Goal: Find specific page/section: Find specific page/section

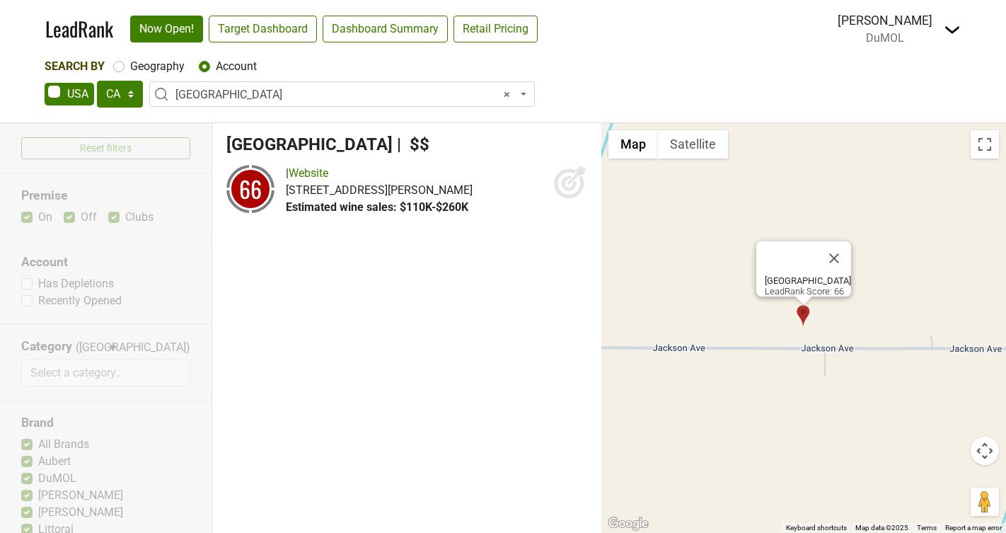
select select "CA"
select select "123965697"
select select
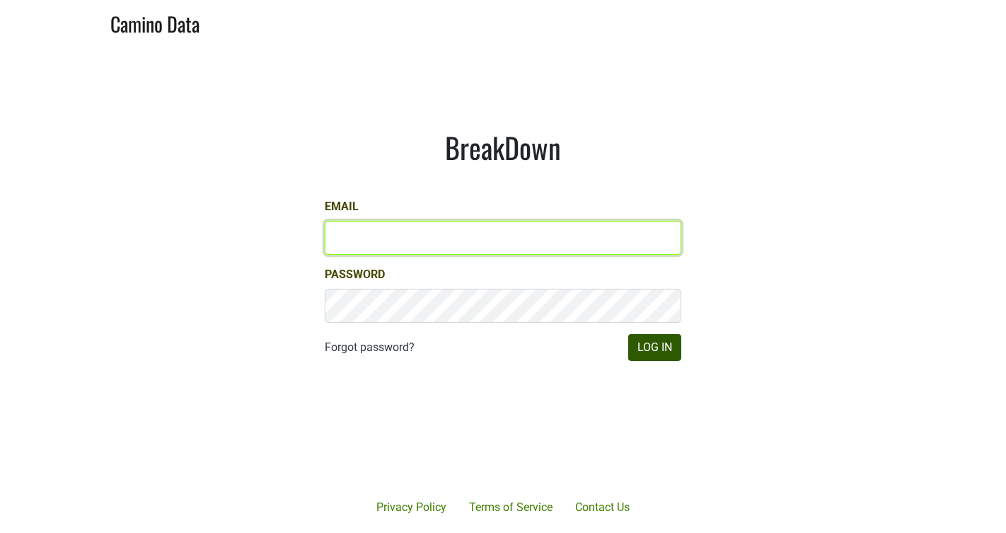
type input "michele@dumol.com"
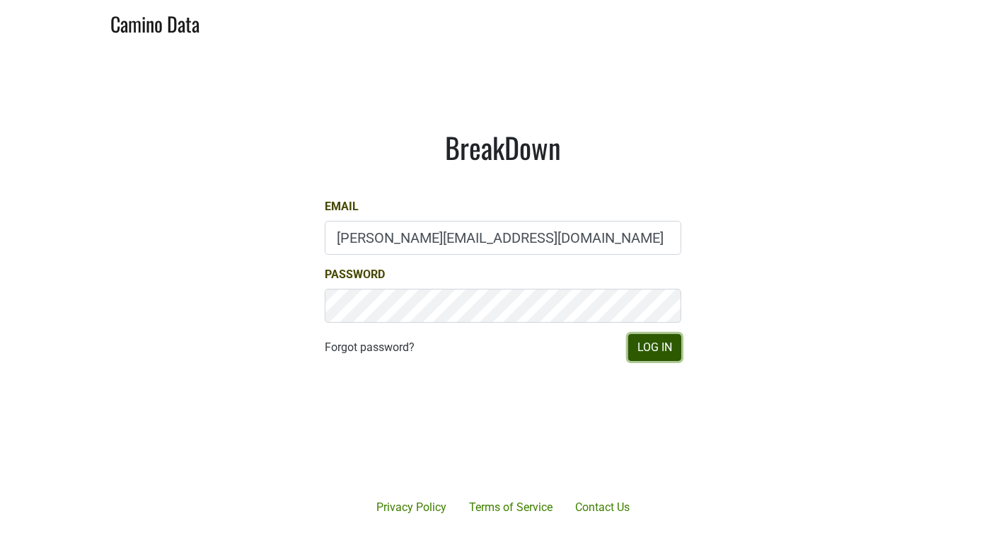
click at [646, 348] on button "Log In" at bounding box center [655, 347] width 53 height 27
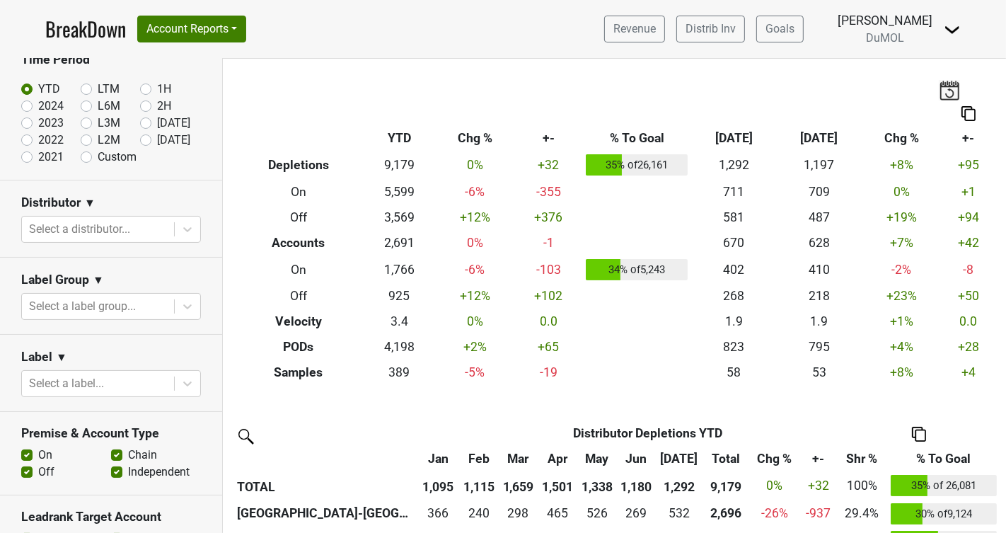
scroll to position [95, 0]
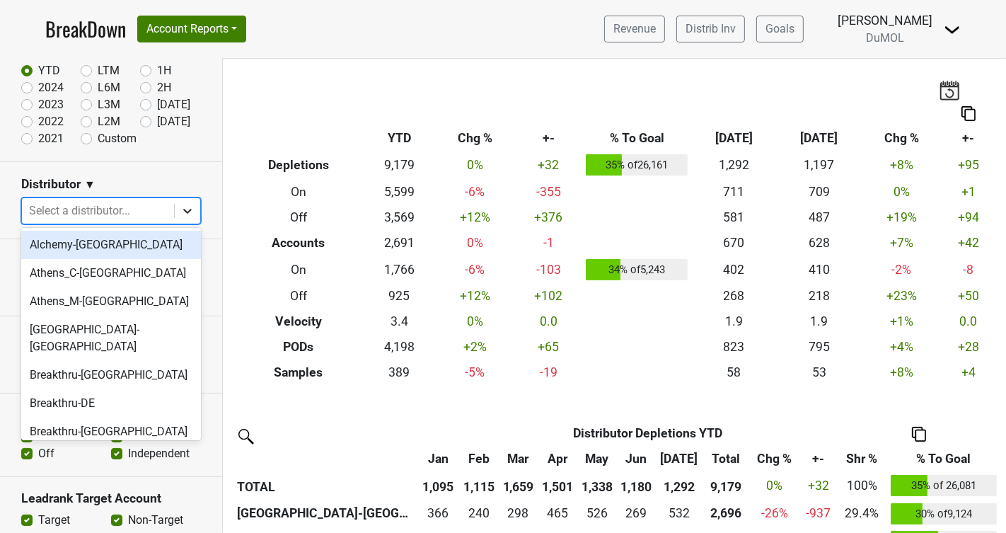
click at [186, 215] on icon at bounding box center [187, 211] width 14 height 14
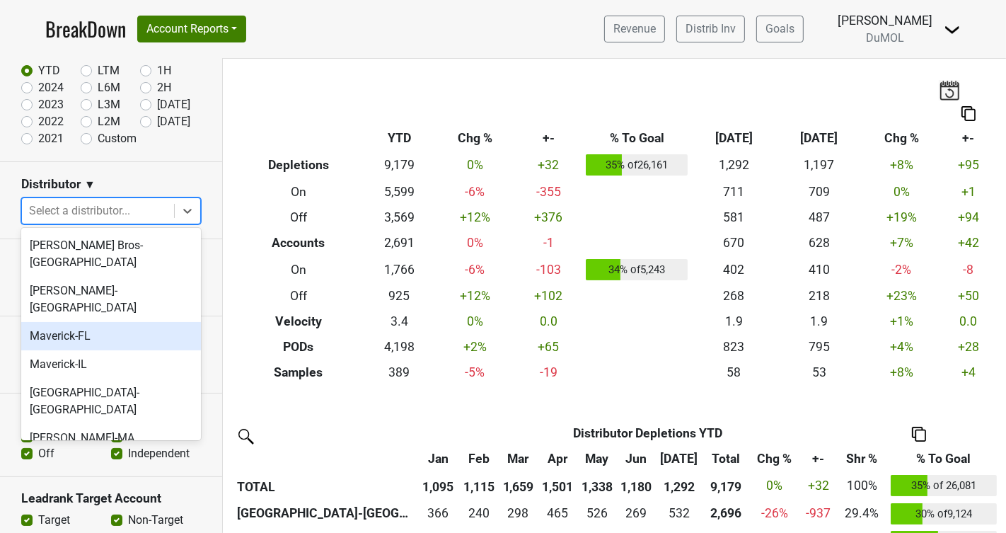
scroll to position [735, 0]
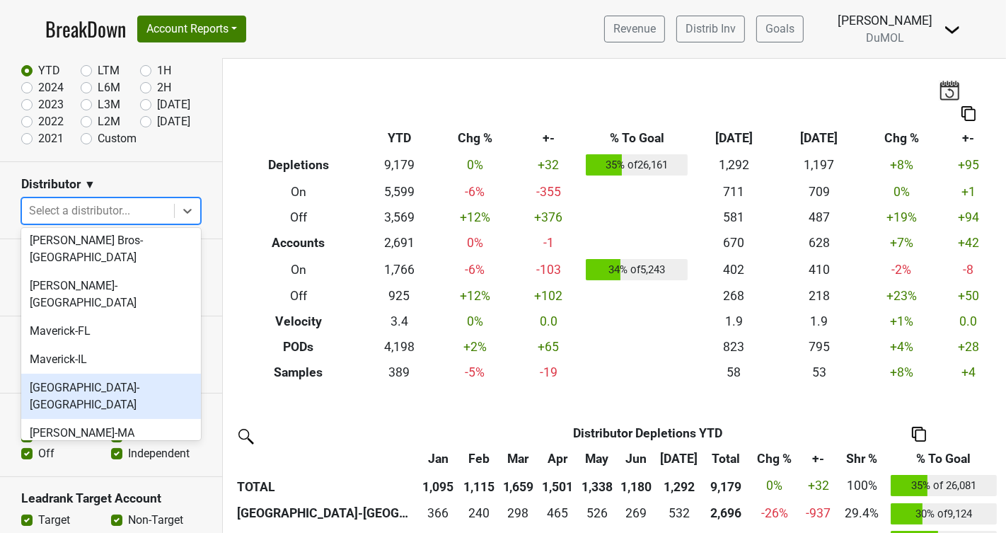
click at [84, 374] on div "Monterey-CA" at bounding box center [111, 396] width 180 height 45
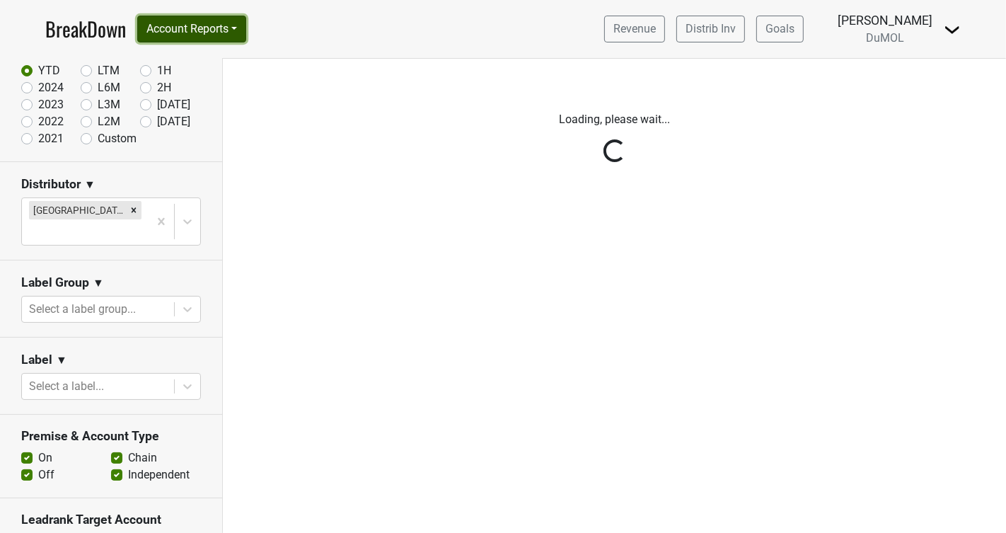
click at [240, 23] on button "Account Reports" at bounding box center [191, 29] width 109 height 27
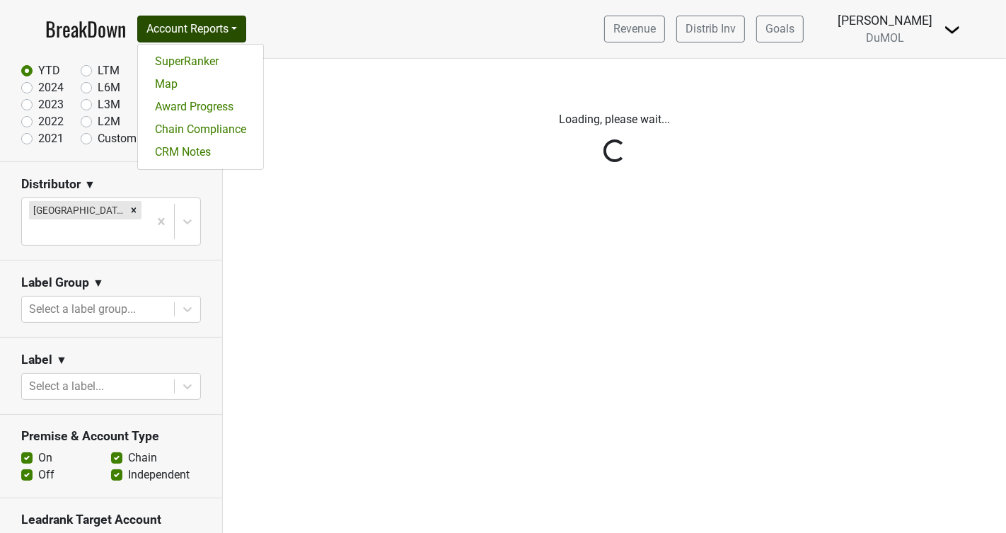
click at [284, 195] on div "Filters Loading, please wait..." at bounding box center [615, 296] width 784 height 474
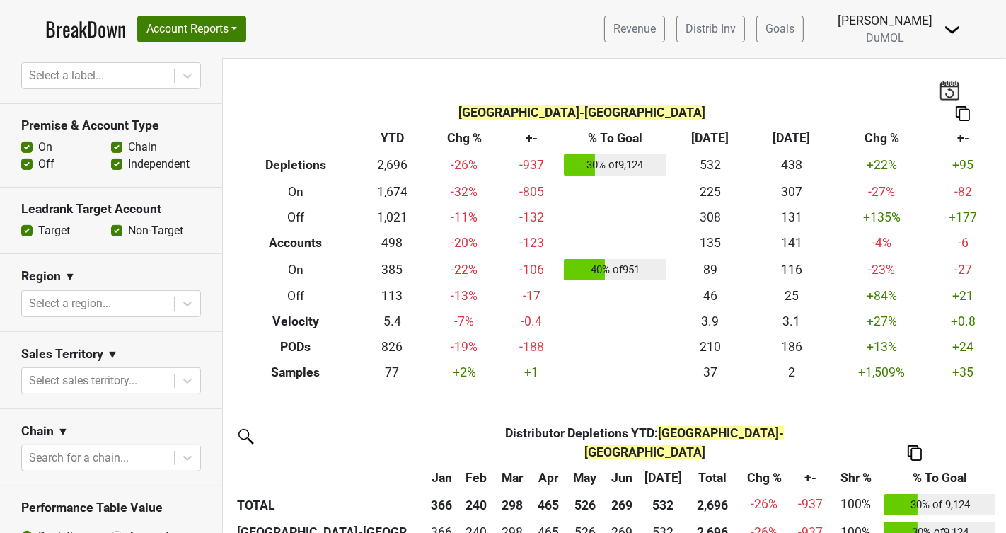
scroll to position [404, 0]
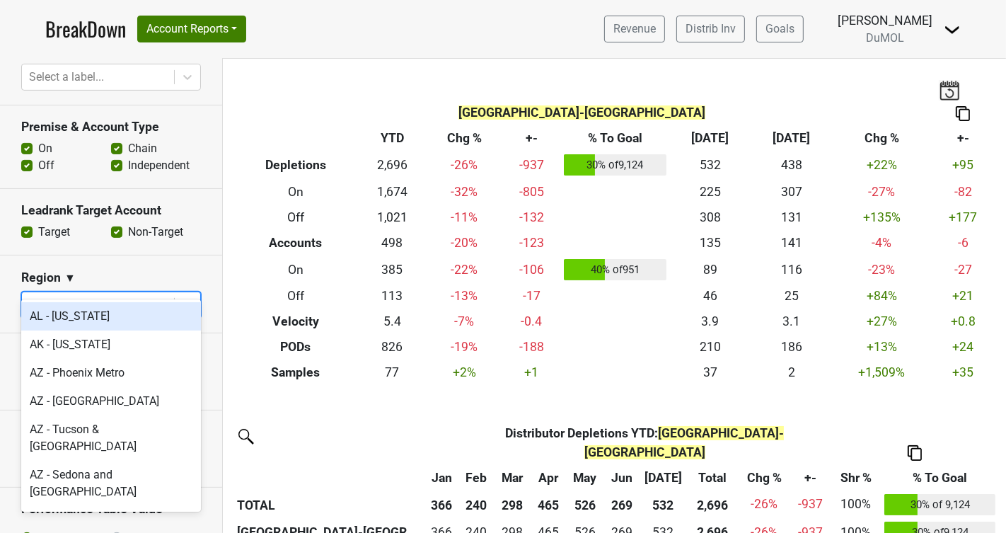
click at [188, 298] on icon at bounding box center [187, 305] width 14 height 14
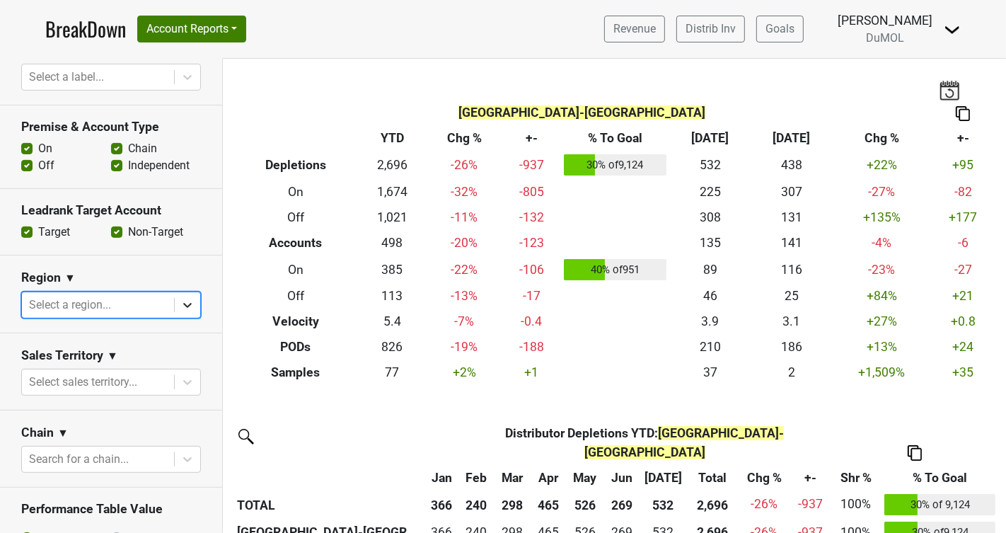
click at [188, 298] on icon at bounding box center [187, 305] width 14 height 14
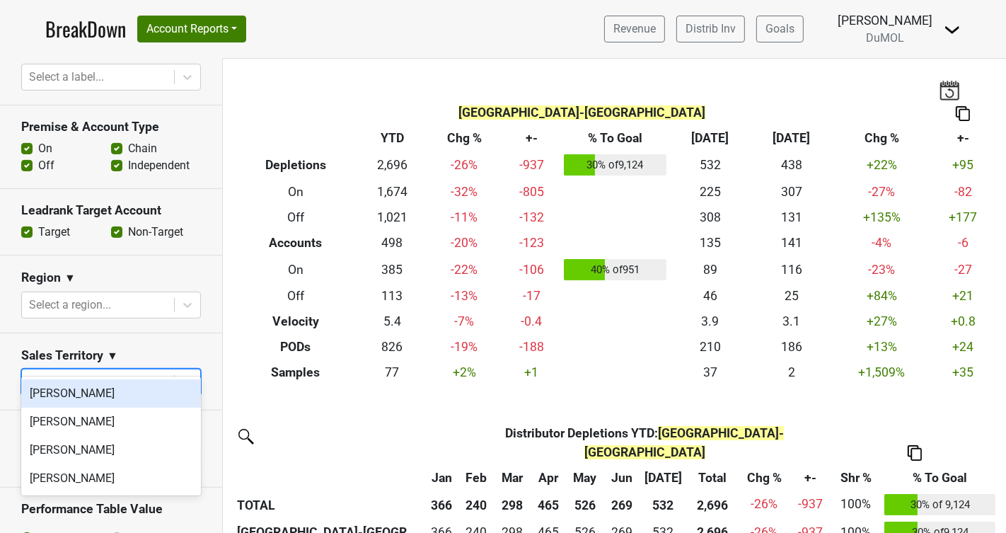
click at [182, 375] on icon at bounding box center [187, 382] width 14 height 14
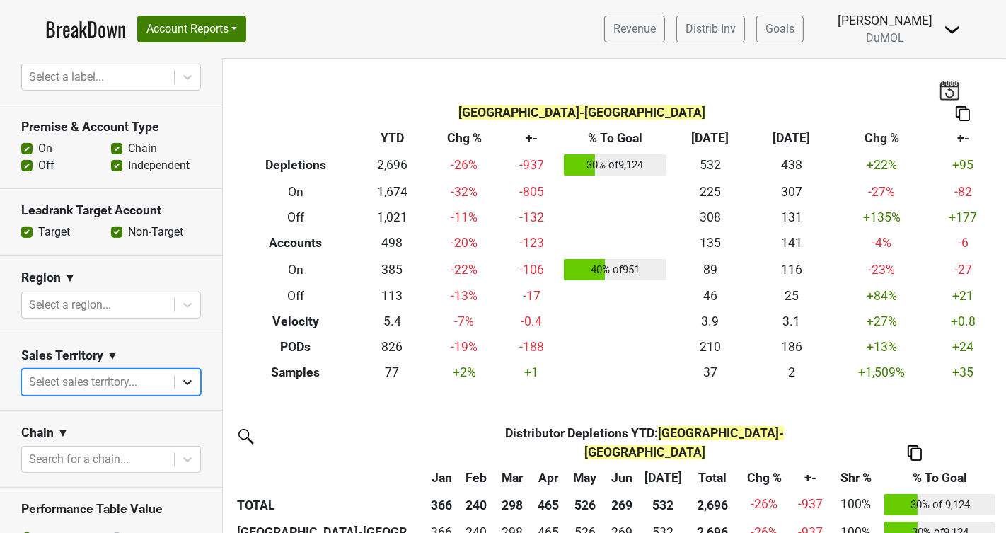
click at [182, 375] on icon at bounding box center [187, 382] width 14 height 14
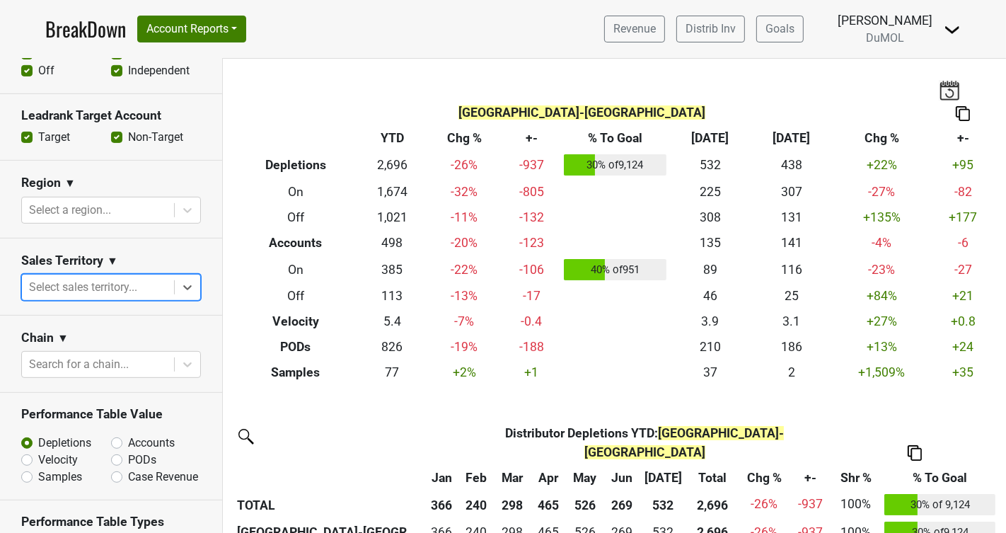
scroll to position [503, 0]
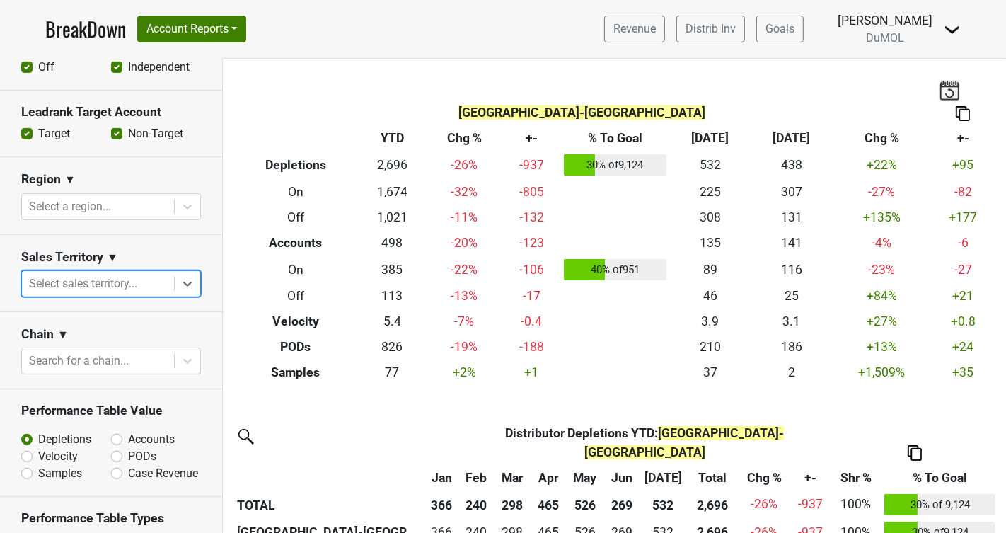
click at [128, 431] on label "Accounts" at bounding box center [151, 439] width 47 height 17
click at [117, 431] on input "Accounts" at bounding box center [154, 438] width 86 height 14
radio input "true"
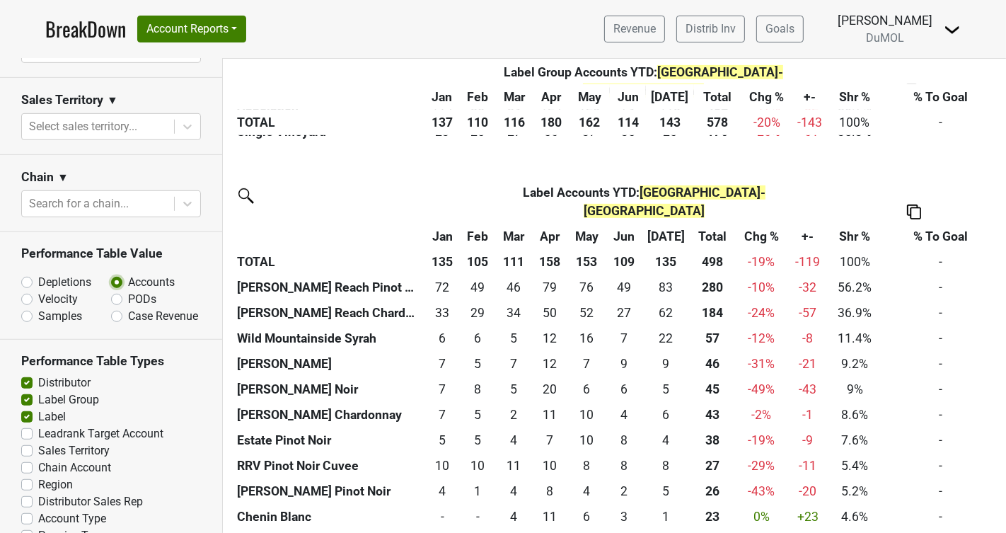
scroll to position [586, 0]
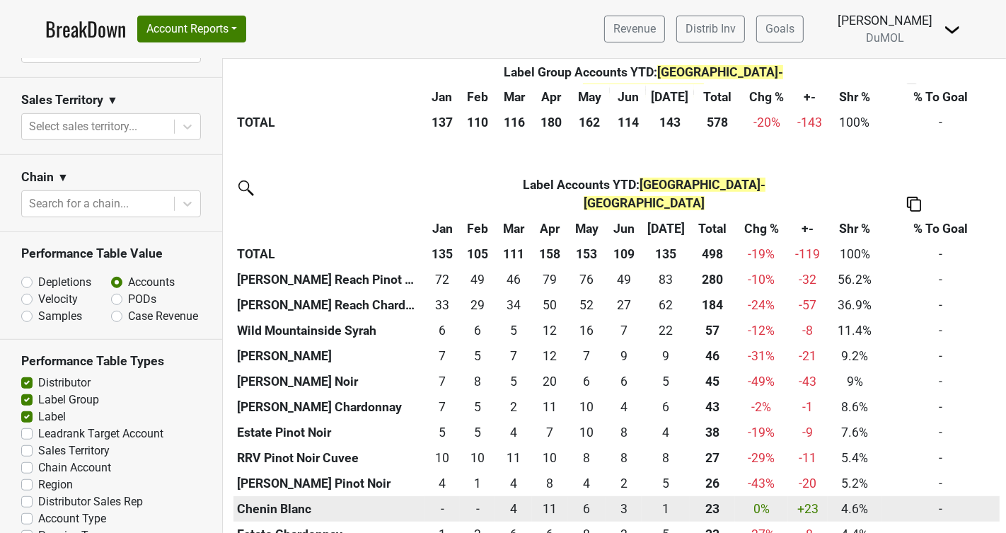
click at [287, 496] on th "Chenin Blanc" at bounding box center [329, 508] width 191 height 25
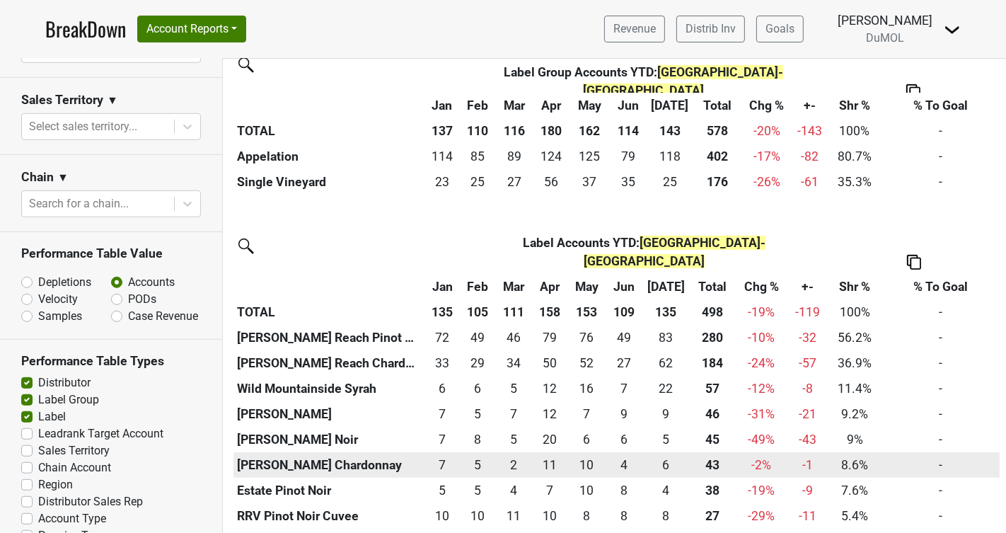
scroll to position [631, 0]
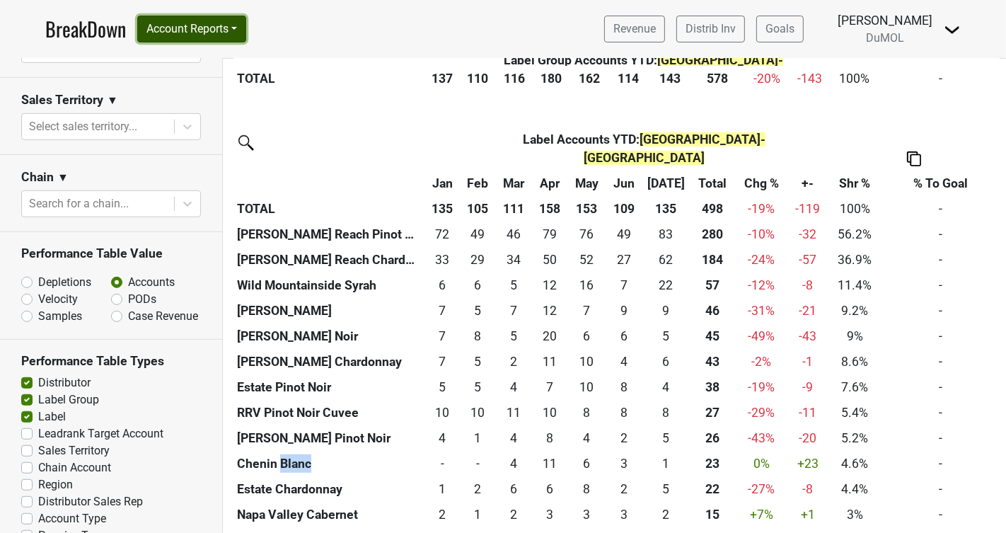
click at [235, 26] on button "Account Reports" at bounding box center [191, 29] width 109 height 27
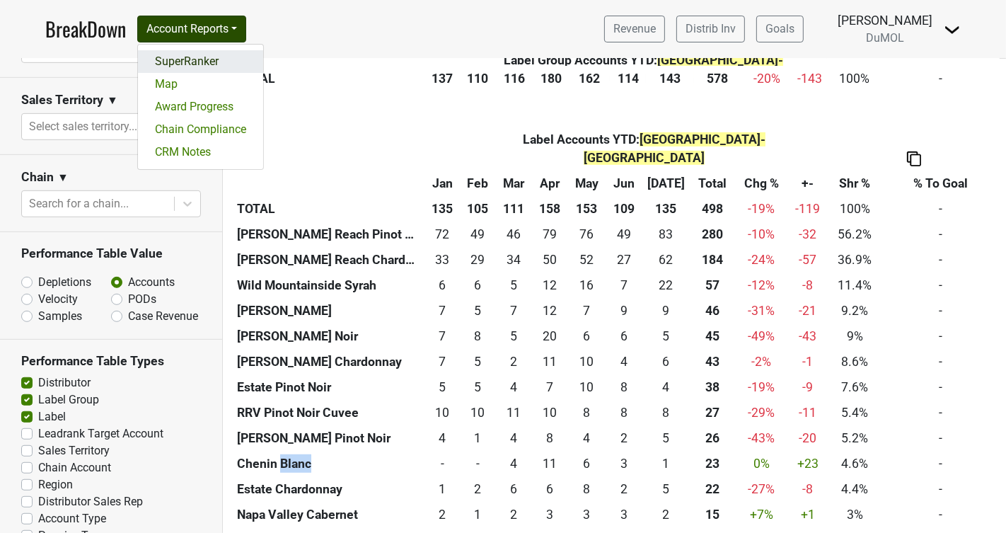
click at [202, 59] on link "SuperRanker" at bounding box center [200, 61] width 125 height 23
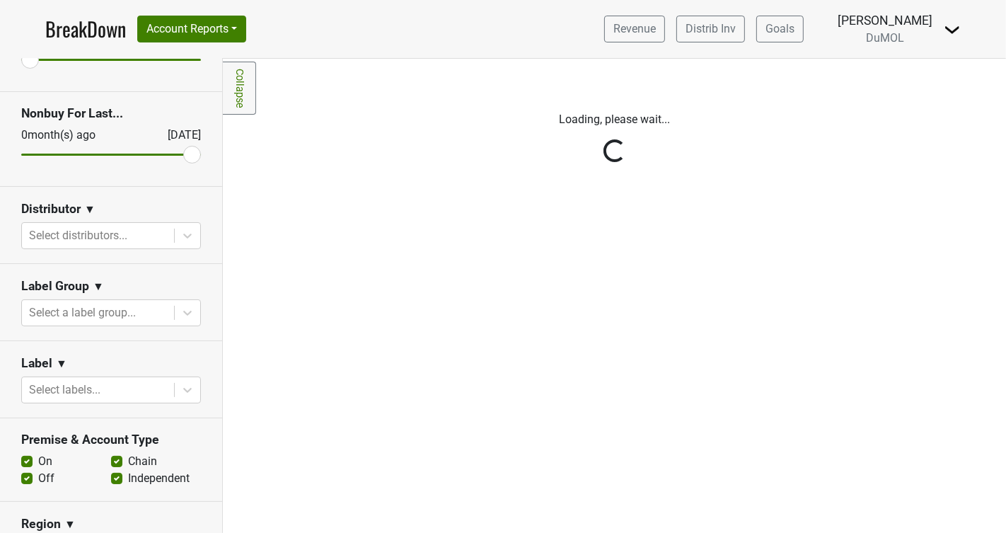
scroll to position [131, 0]
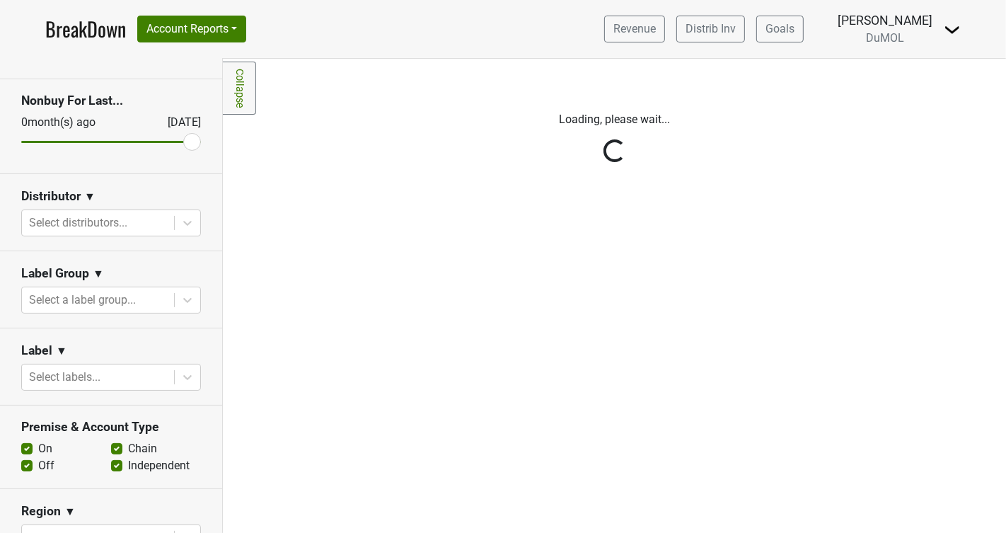
click at [184, 376] on div "Reset filters Purchased Within Last... [DATE] [DATE] Nonbuy For Last... [DATE] …" at bounding box center [111, 296] width 223 height 474
click at [187, 373] on div "Reset filters Purchased Within Last... [DATE] [DATE] Nonbuy For Last... [DATE] …" at bounding box center [111, 296] width 223 height 474
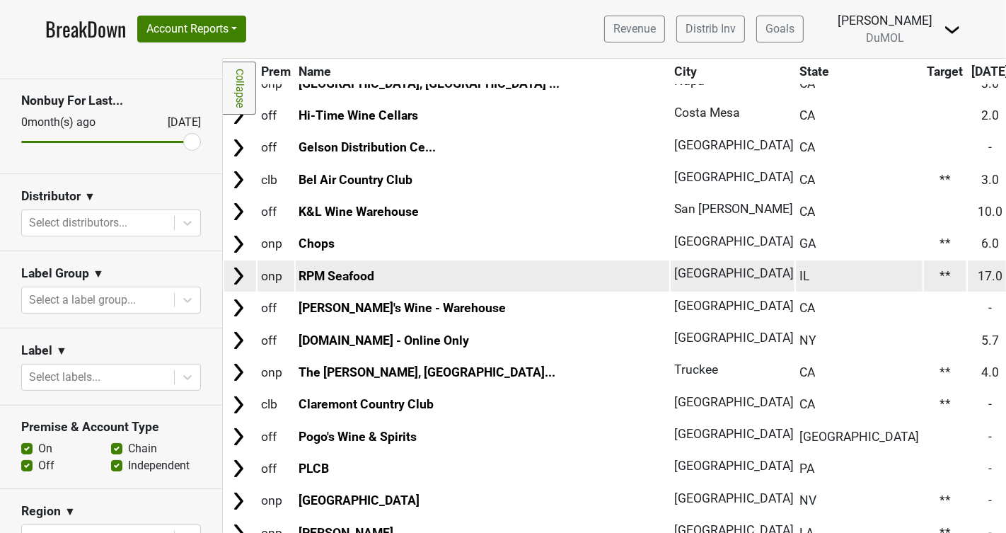
scroll to position [191, 0]
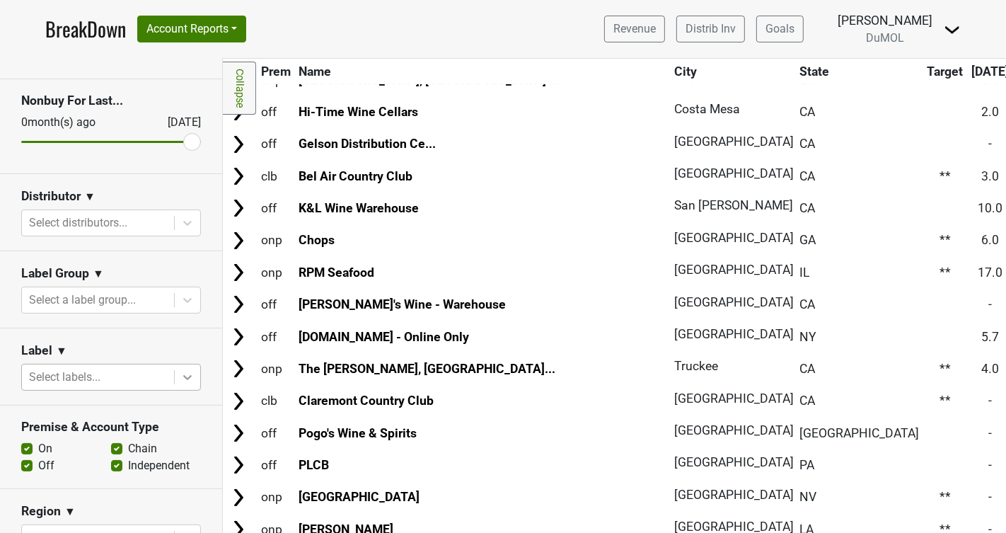
click at [183, 377] on icon at bounding box center [187, 377] width 14 height 14
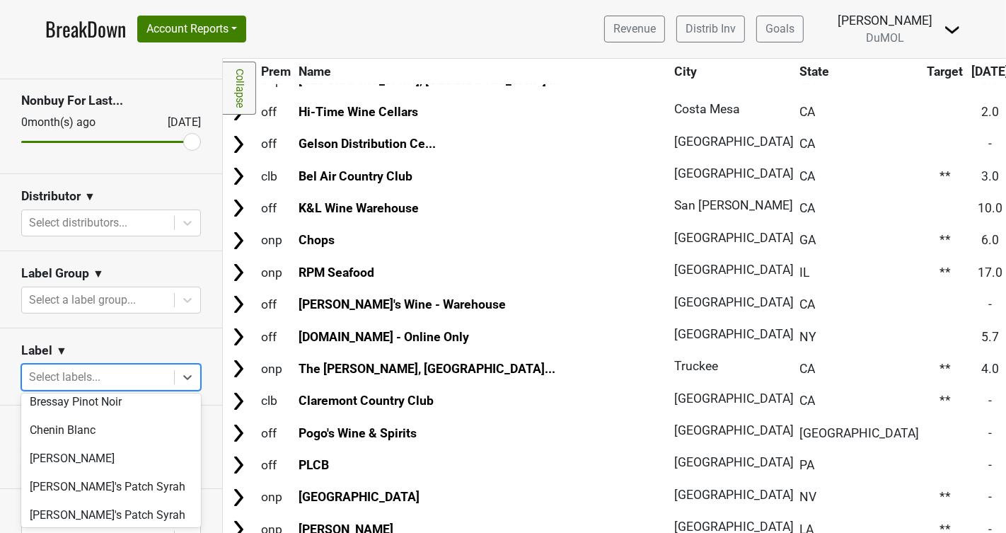
scroll to position [144, 0]
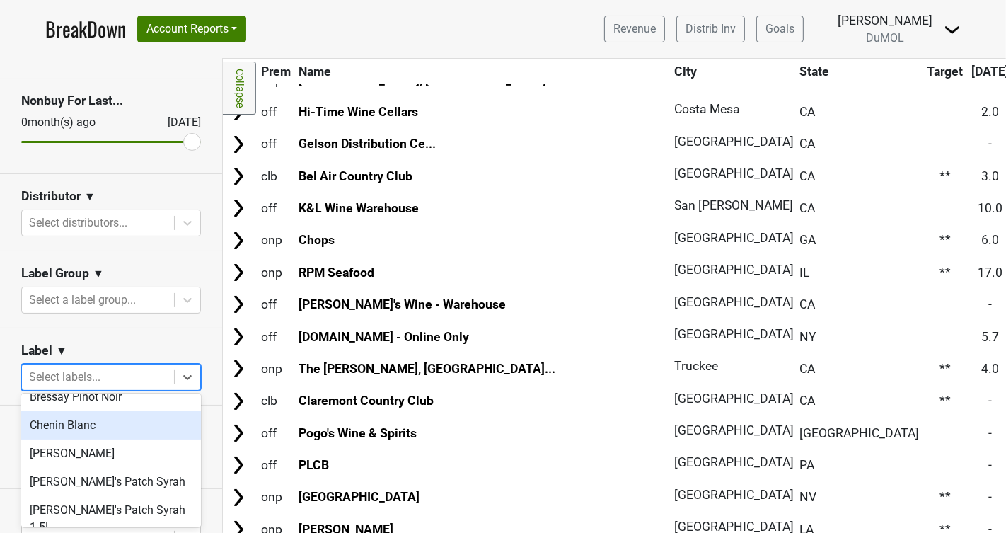
click at [86, 429] on div "Chenin Blanc" at bounding box center [111, 425] width 180 height 28
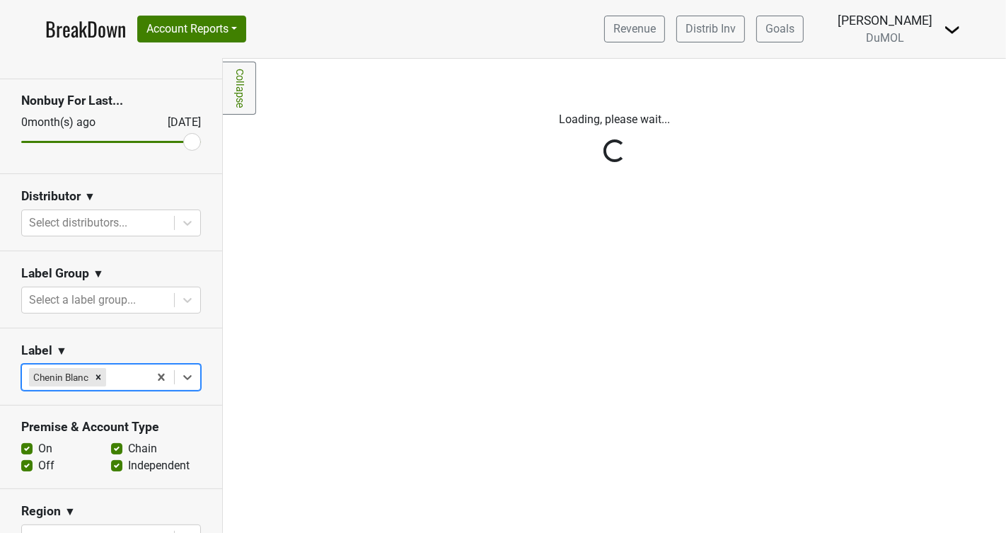
scroll to position [0, 0]
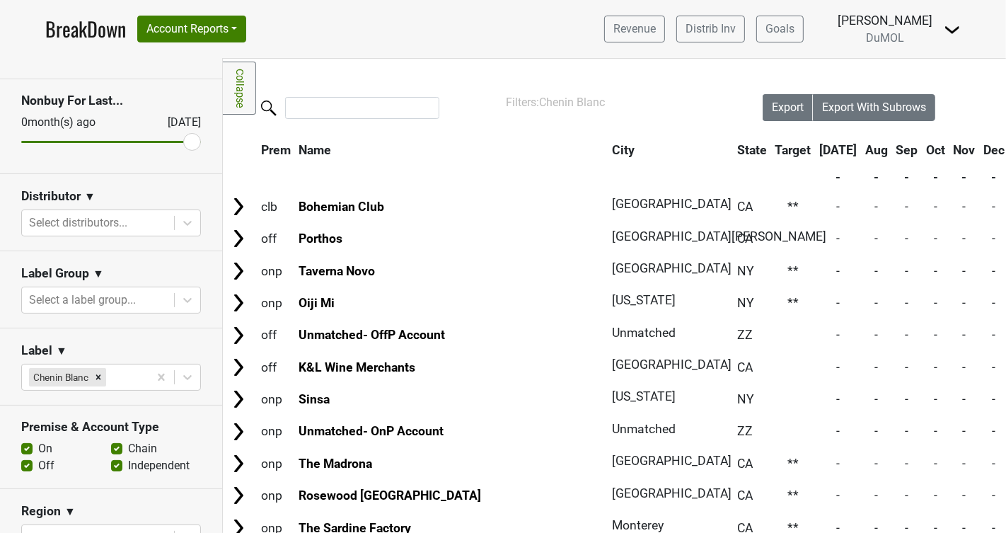
click at [38, 467] on label "Off" at bounding box center [46, 465] width 16 height 17
click at [28, 467] on input "Off" at bounding box center [26, 464] width 11 height 14
checkbox input "false"
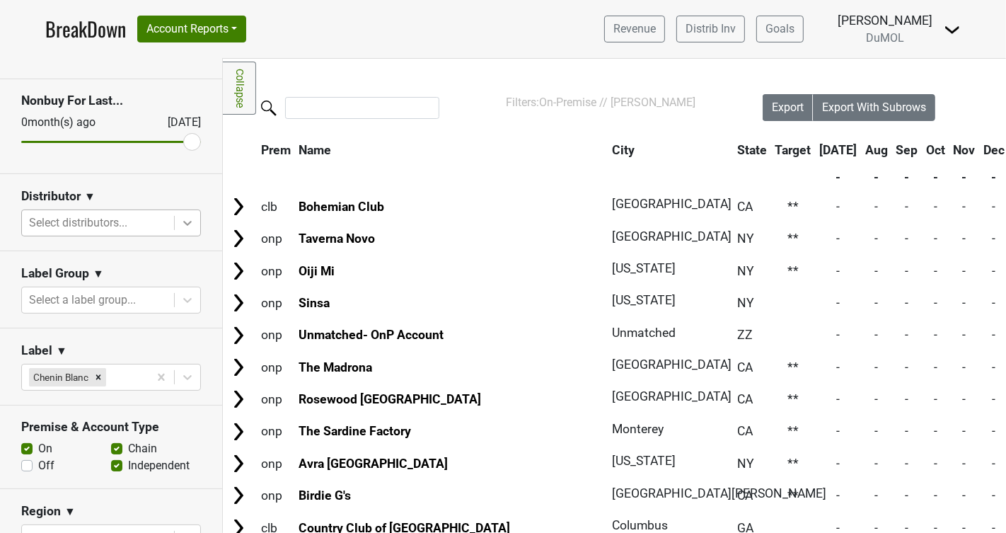
click at [185, 221] on icon at bounding box center [187, 223] width 14 height 14
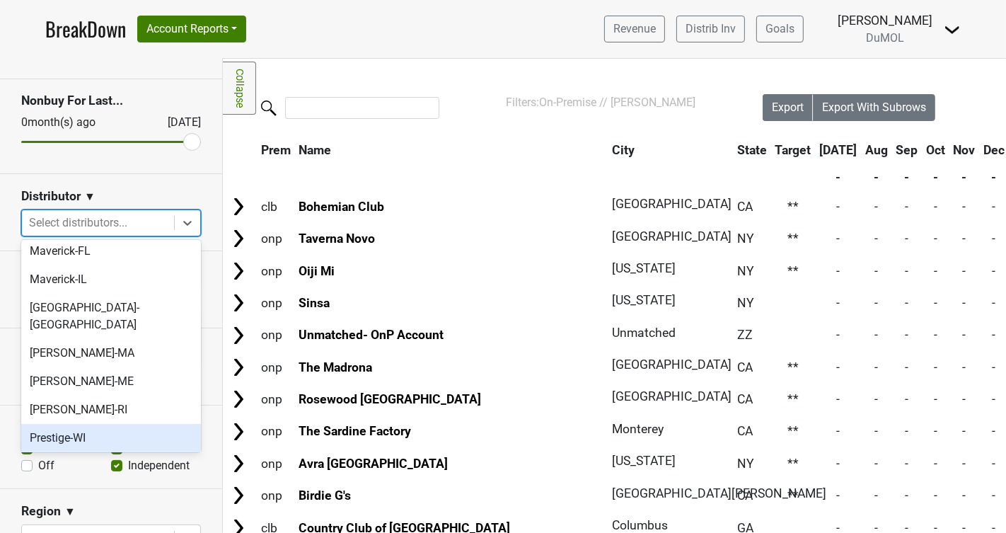
scroll to position [880, 0]
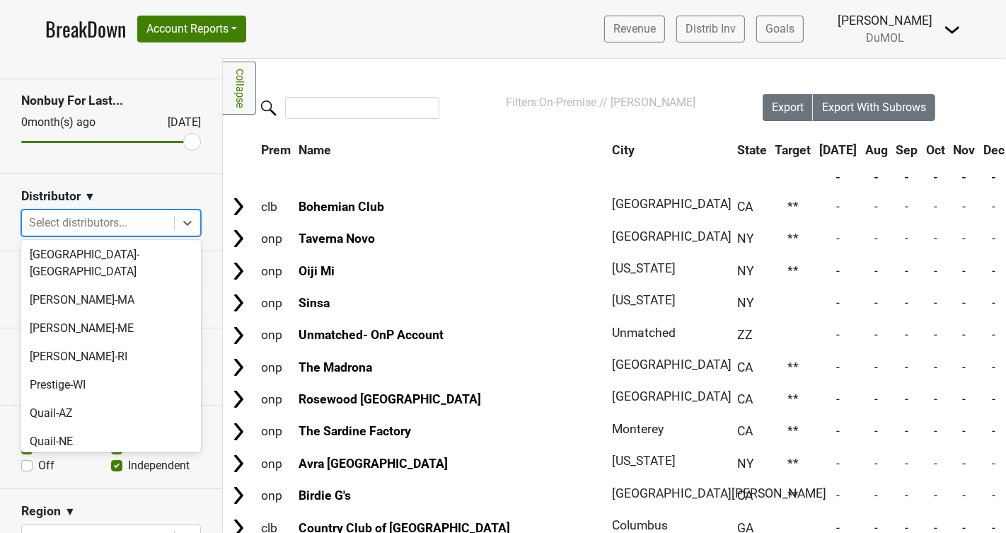
click at [55, 512] on div "RNDC-CA" at bounding box center [111, 526] width 180 height 28
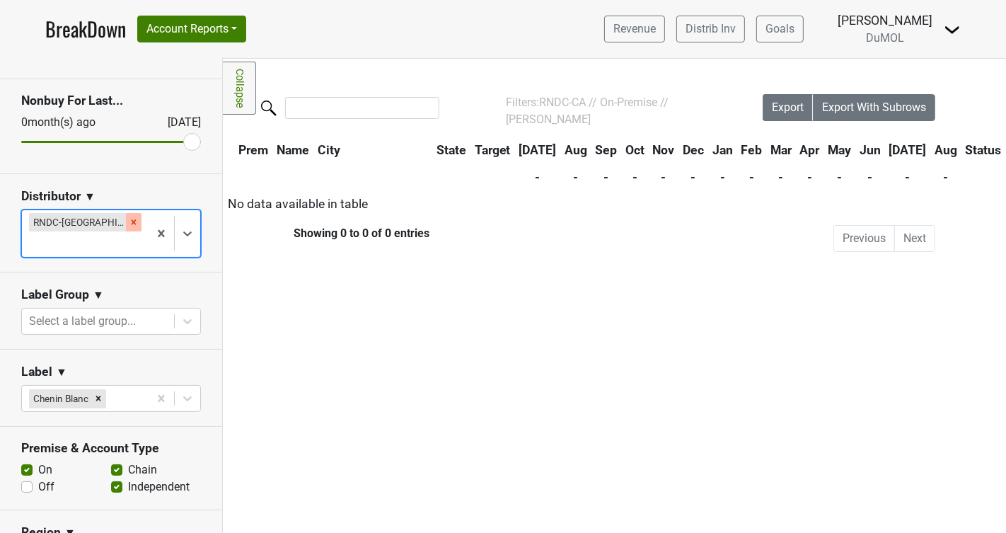
click at [132, 220] on icon "Remove RNDC-CA" at bounding box center [134, 221] width 5 height 5
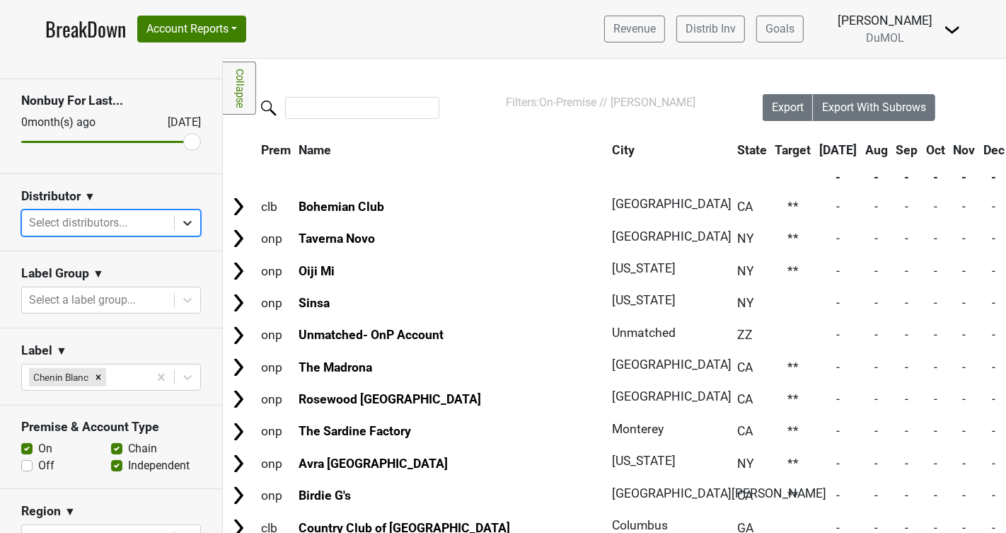
click at [182, 222] on icon at bounding box center [187, 223] width 14 height 14
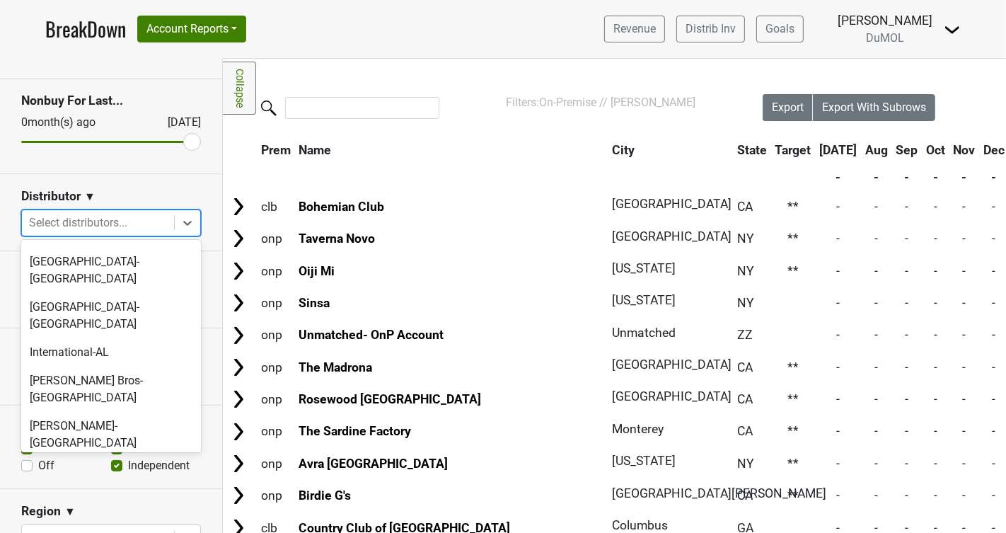
scroll to position [629, 0]
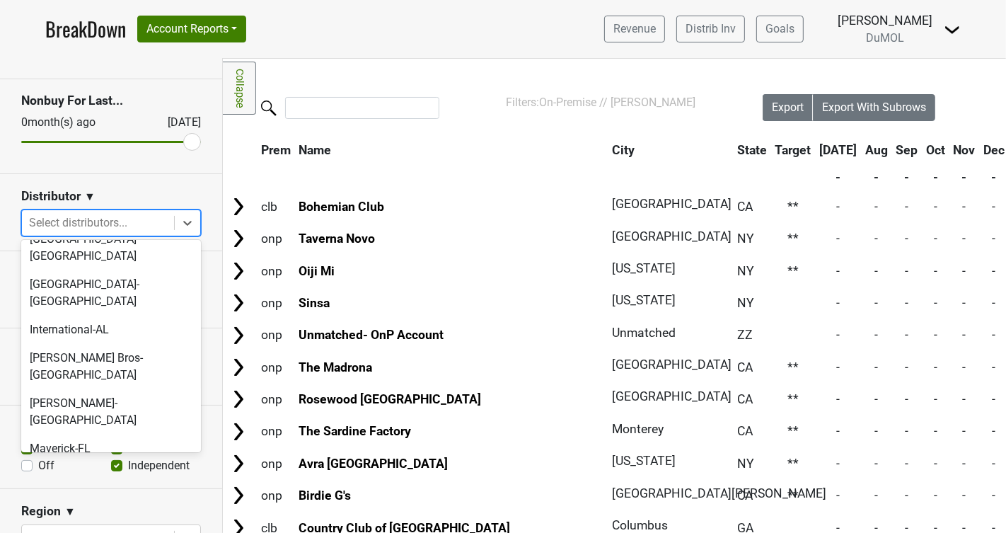
click at [71, 491] on div "Monterey-CA" at bounding box center [111, 513] width 180 height 45
